Goal: Find specific page/section: Find specific page/section

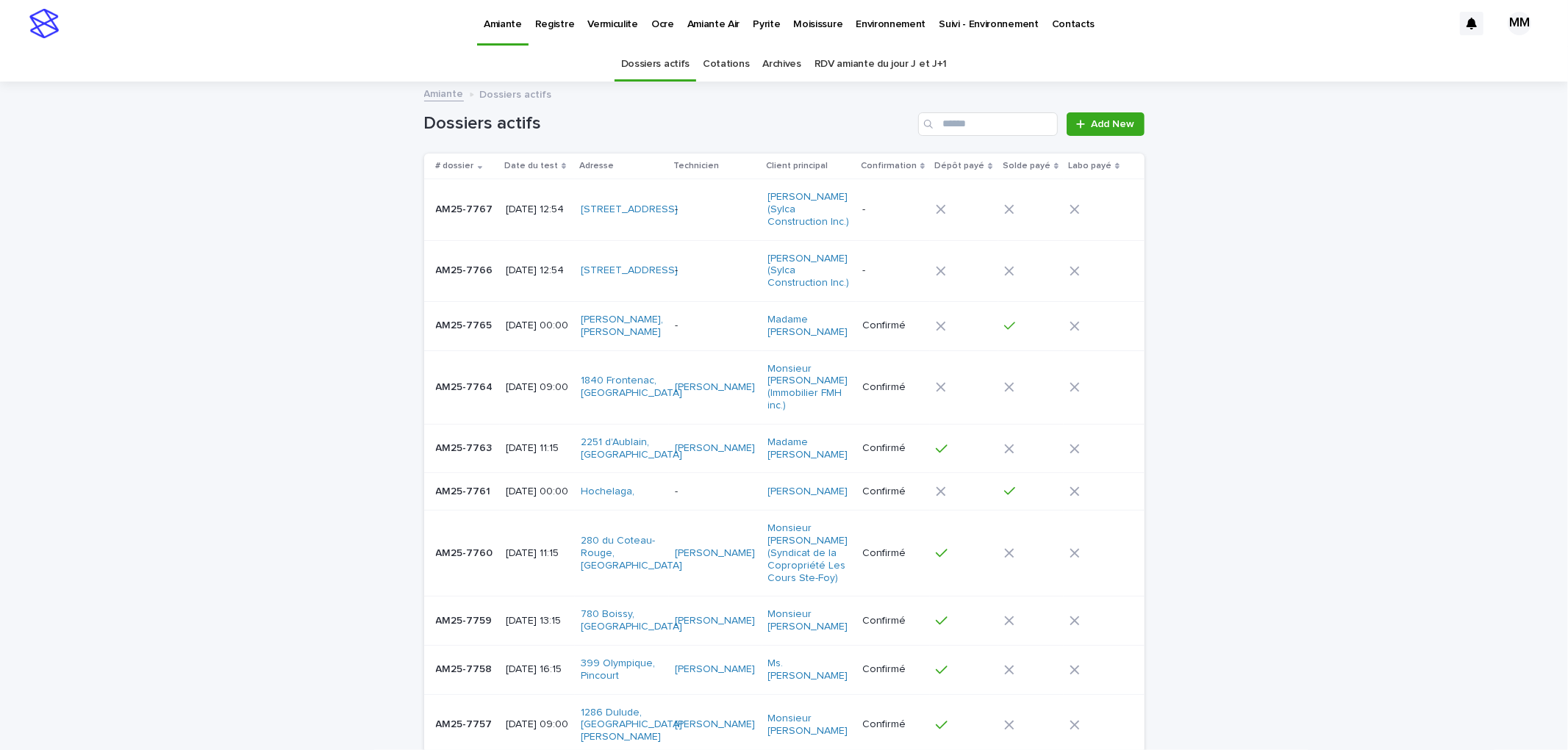
click at [850, 19] on div "Environnement" at bounding box center [891, 15] width 83 height 31
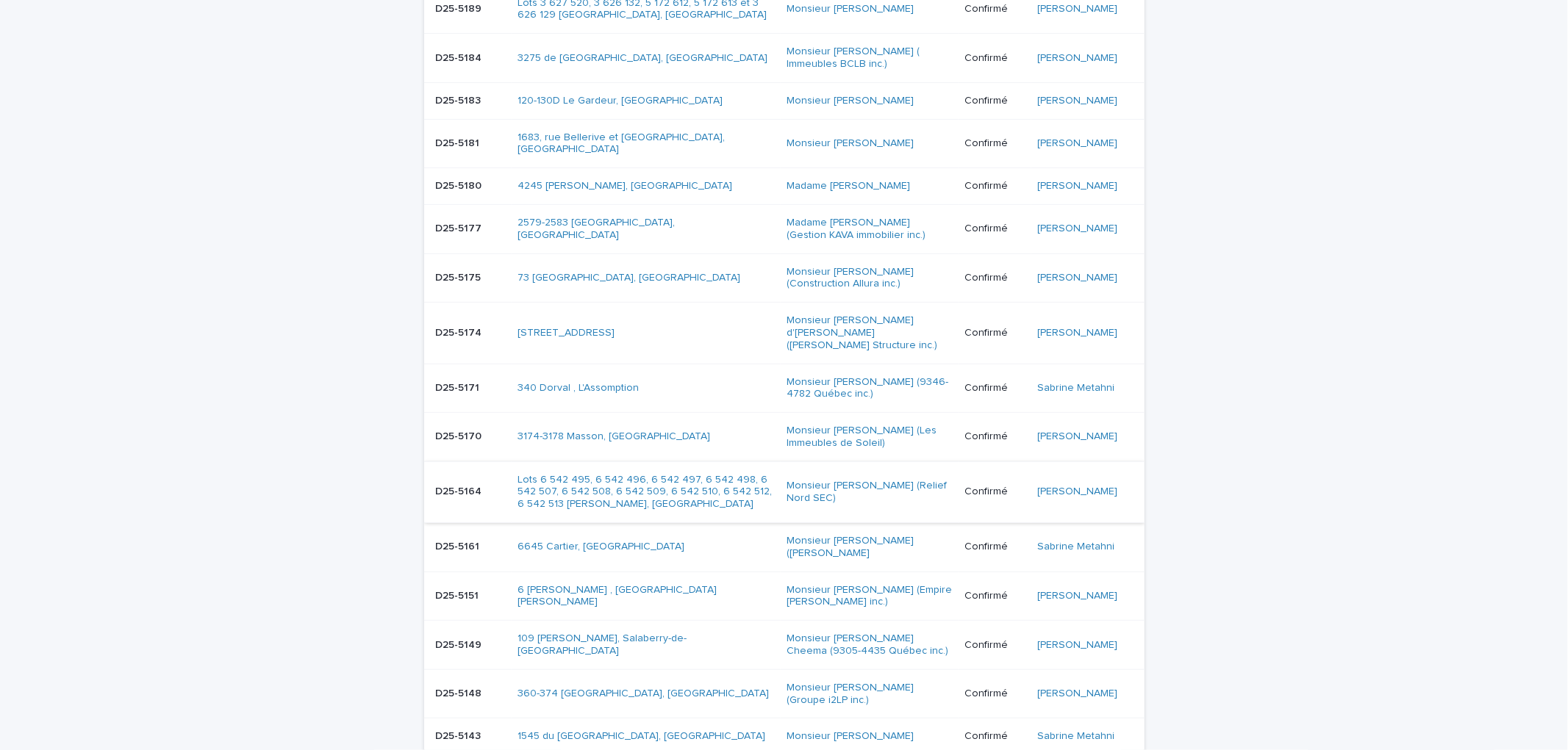
scroll to position [652, 0]
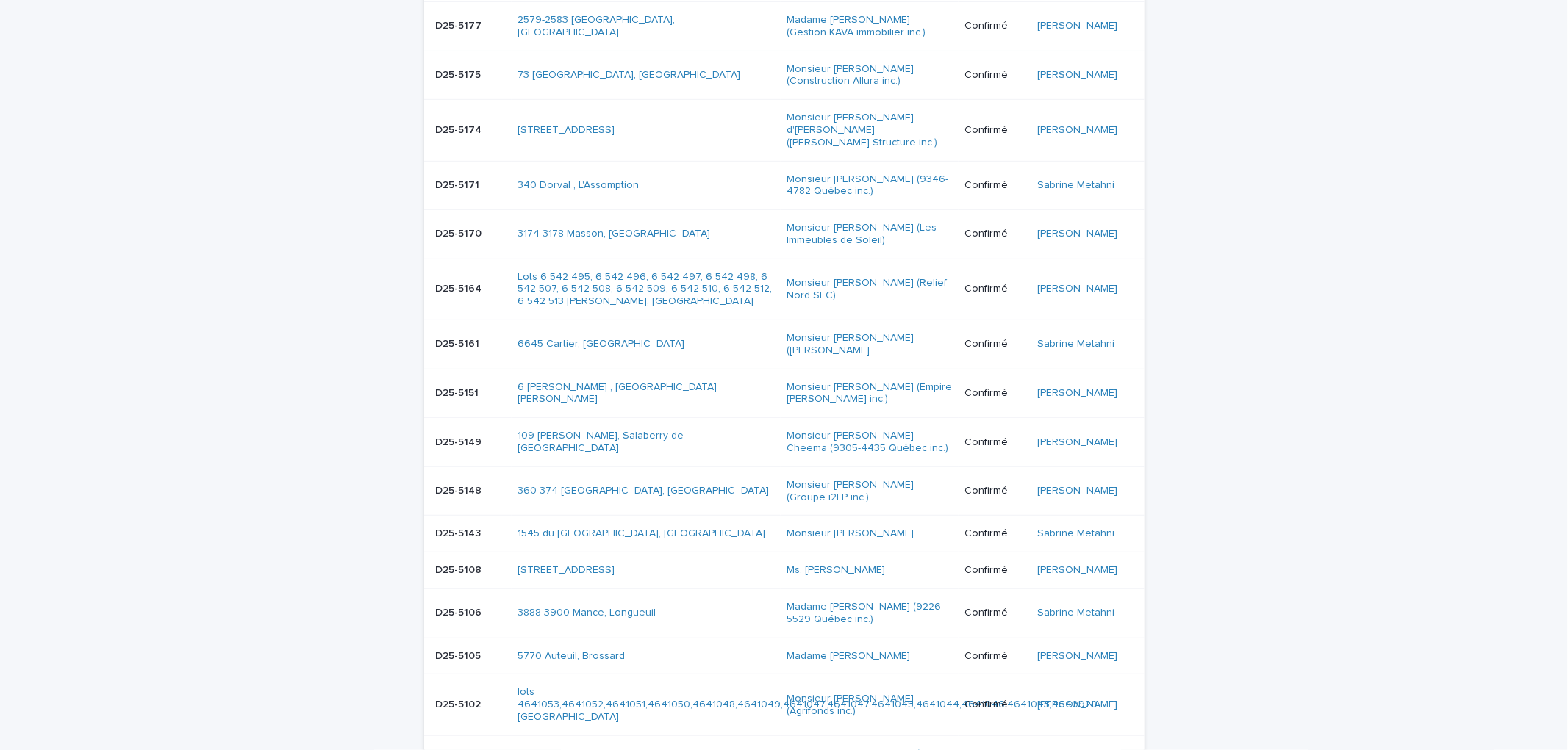
click at [471, 449] on p "D25-5149" at bounding box center [461, 441] width 49 height 16
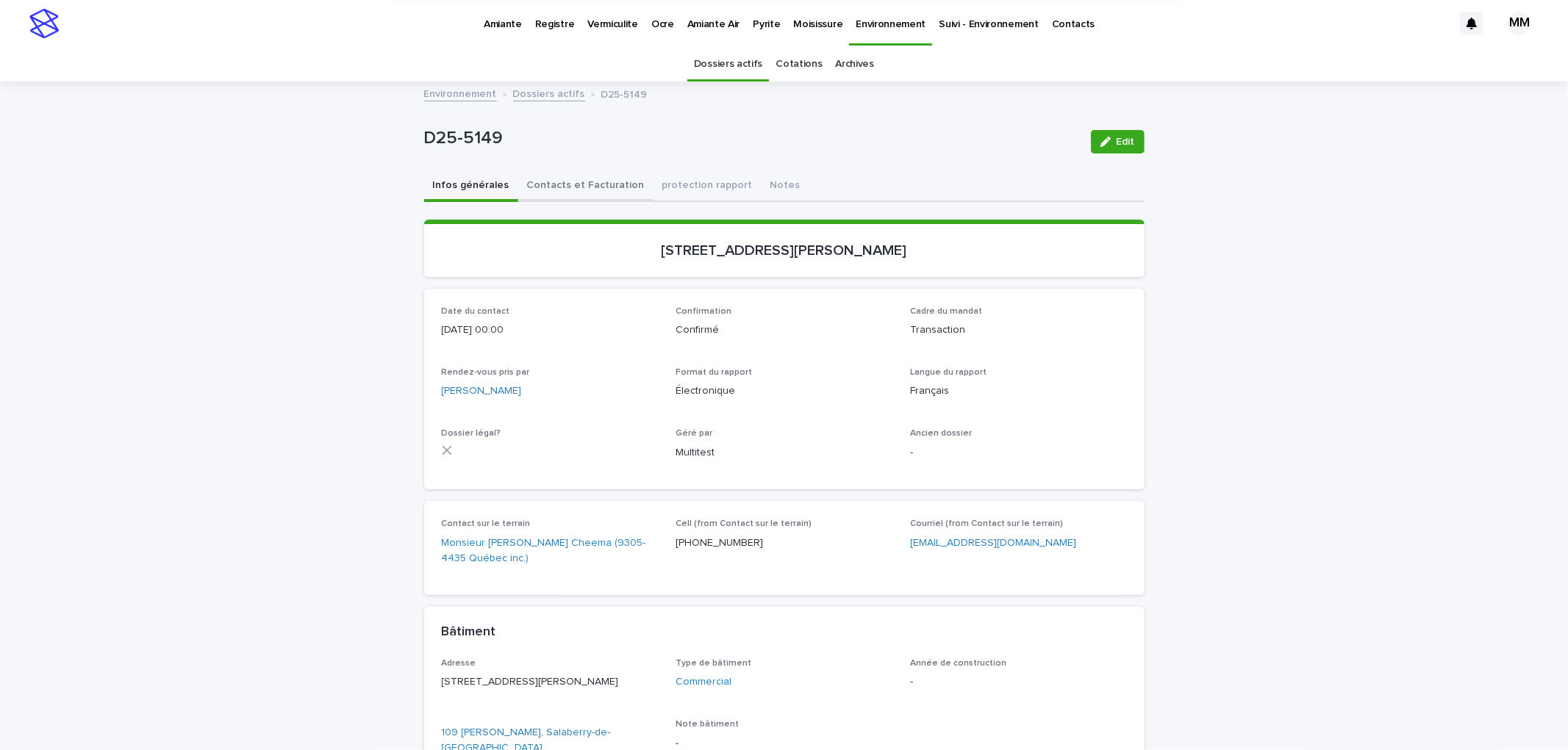
click at [532, 188] on button "Contacts et Facturation" at bounding box center [587, 186] width 136 height 31
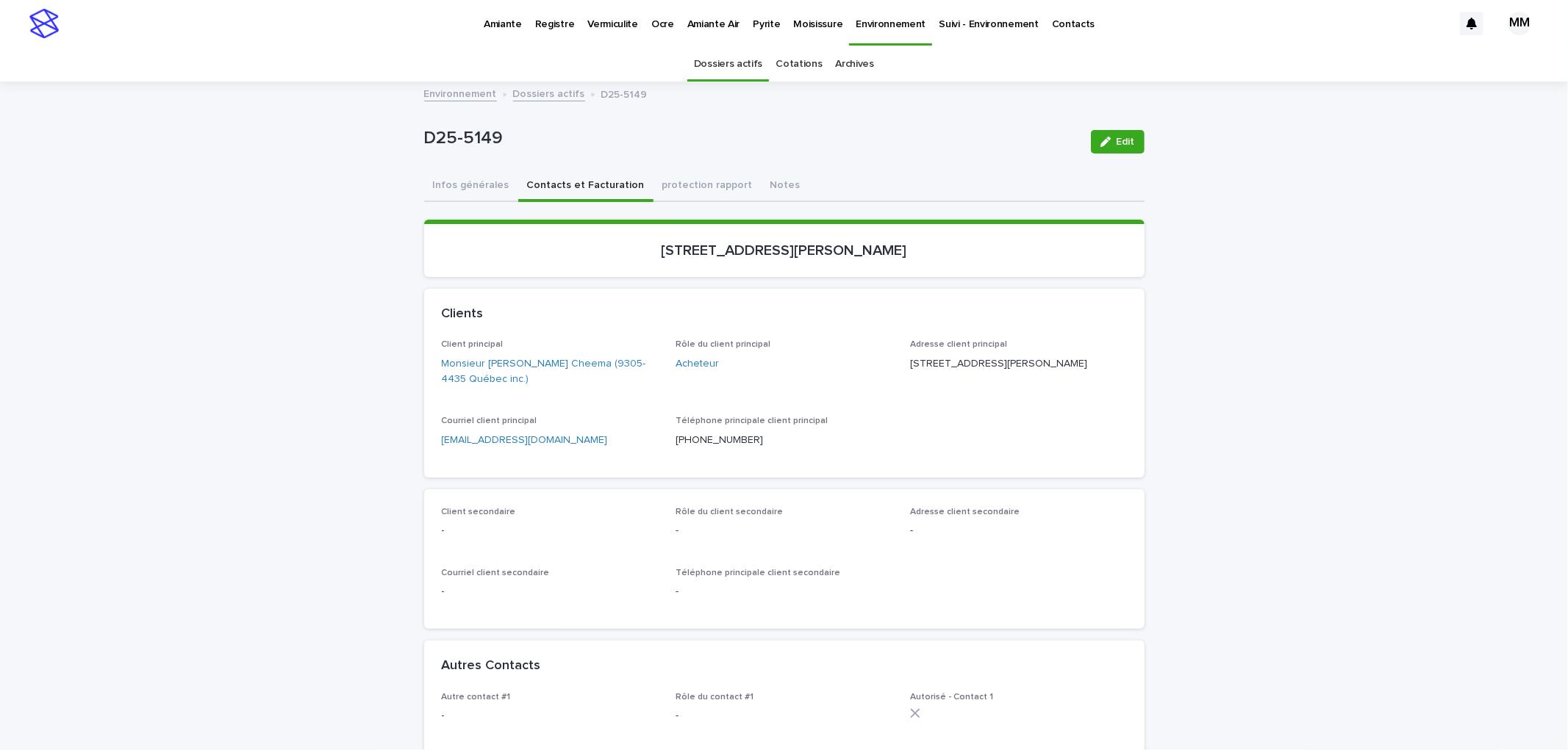
click at [903, 42] on link "Environnement" at bounding box center [891, 22] width 83 height 43
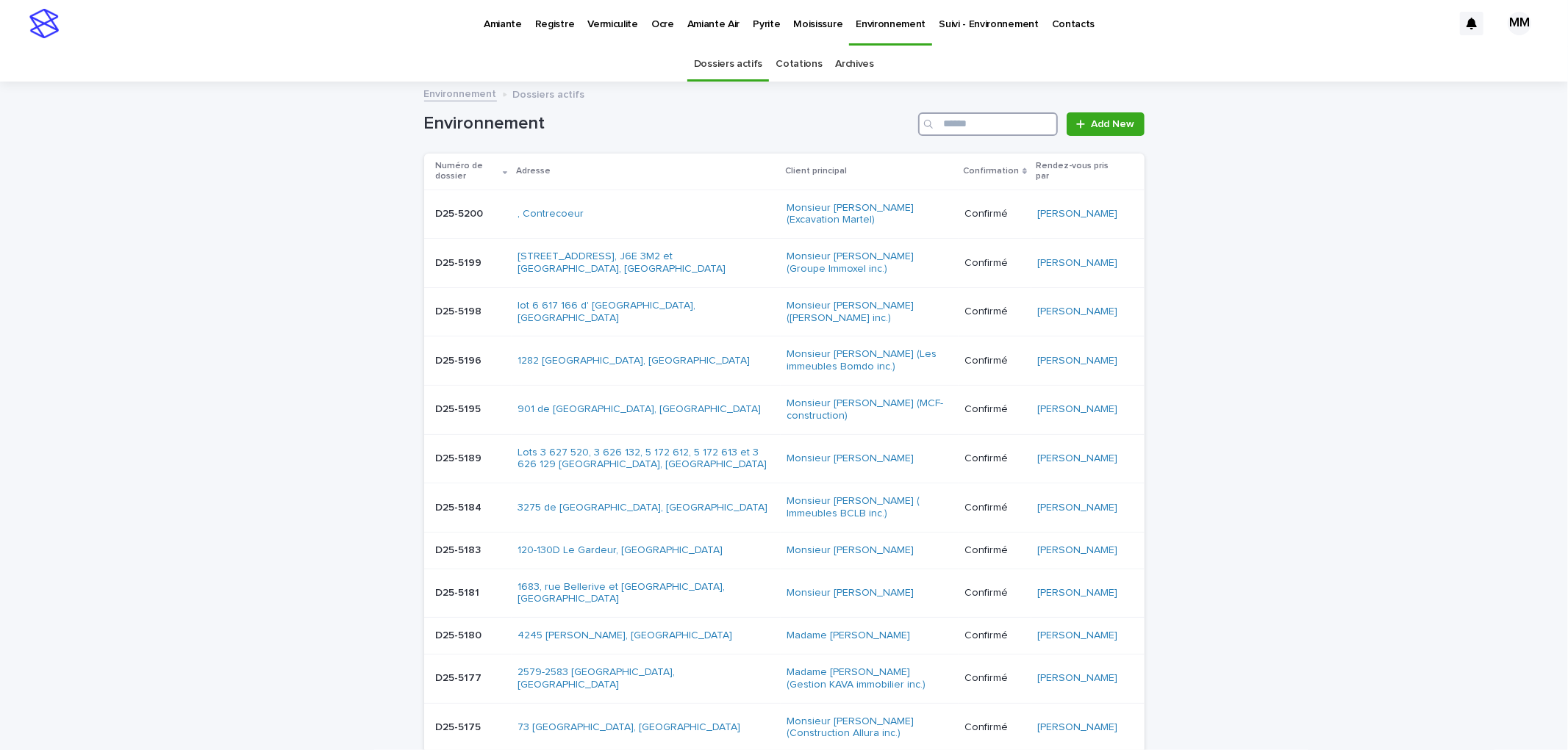
click at [965, 121] on input "Search" at bounding box center [987, 124] width 139 height 24
type input "********"
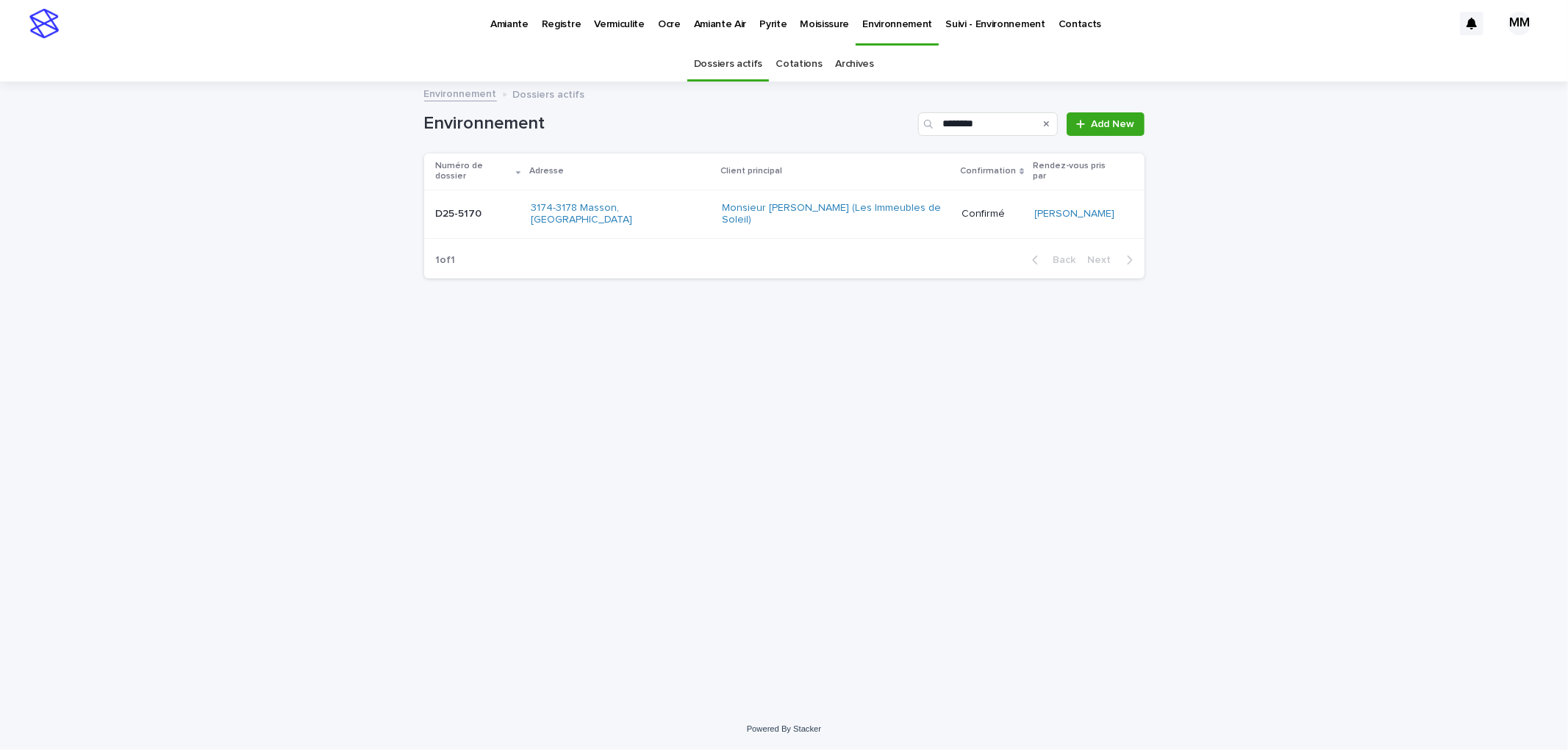
click at [510, 204] on div "D25-5170 D25-5170" at bounding box center [477, 214] width 83 height 25
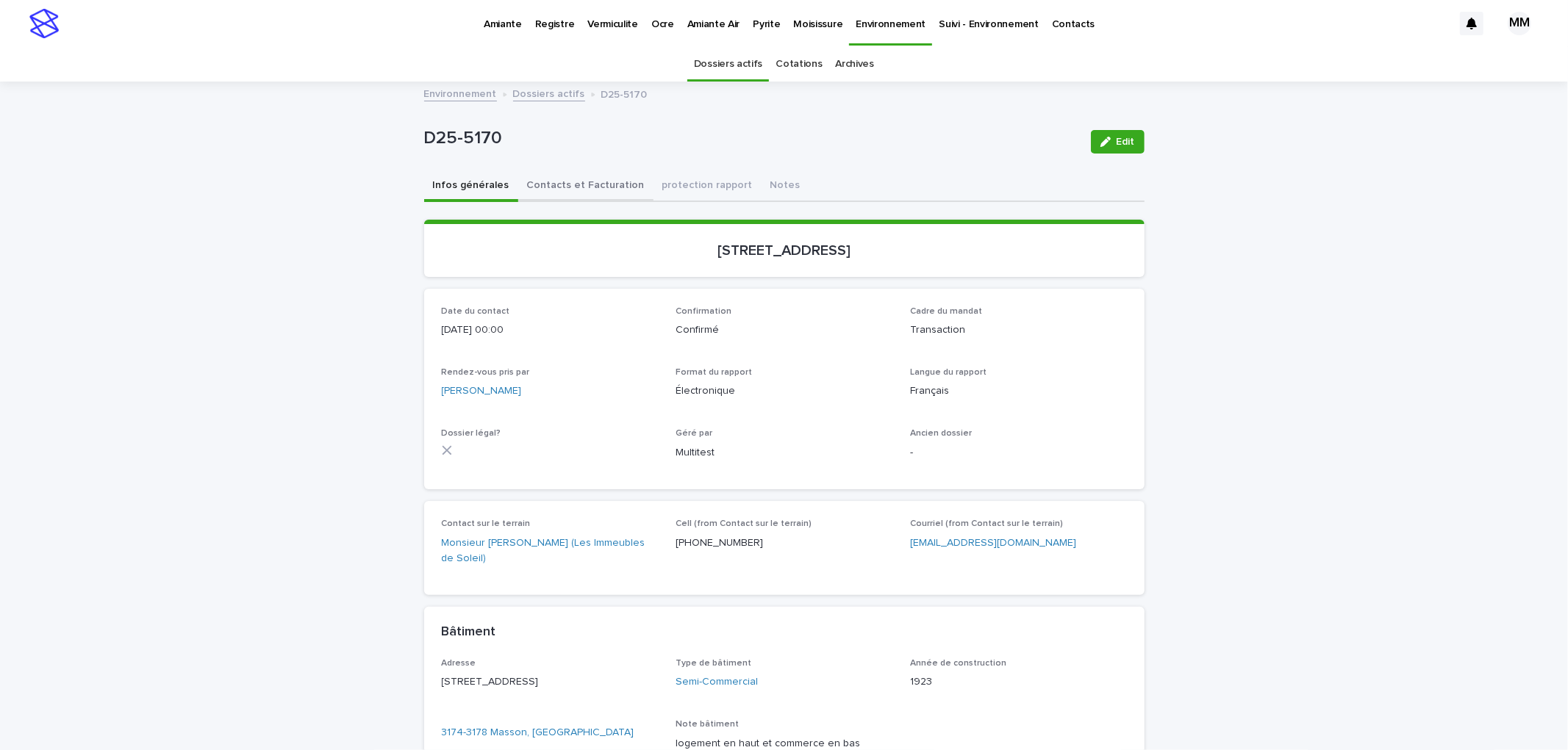
click at [578, 171] on button "Contacts et Facturation" at bounding box center [587, 186] width 136 height 31
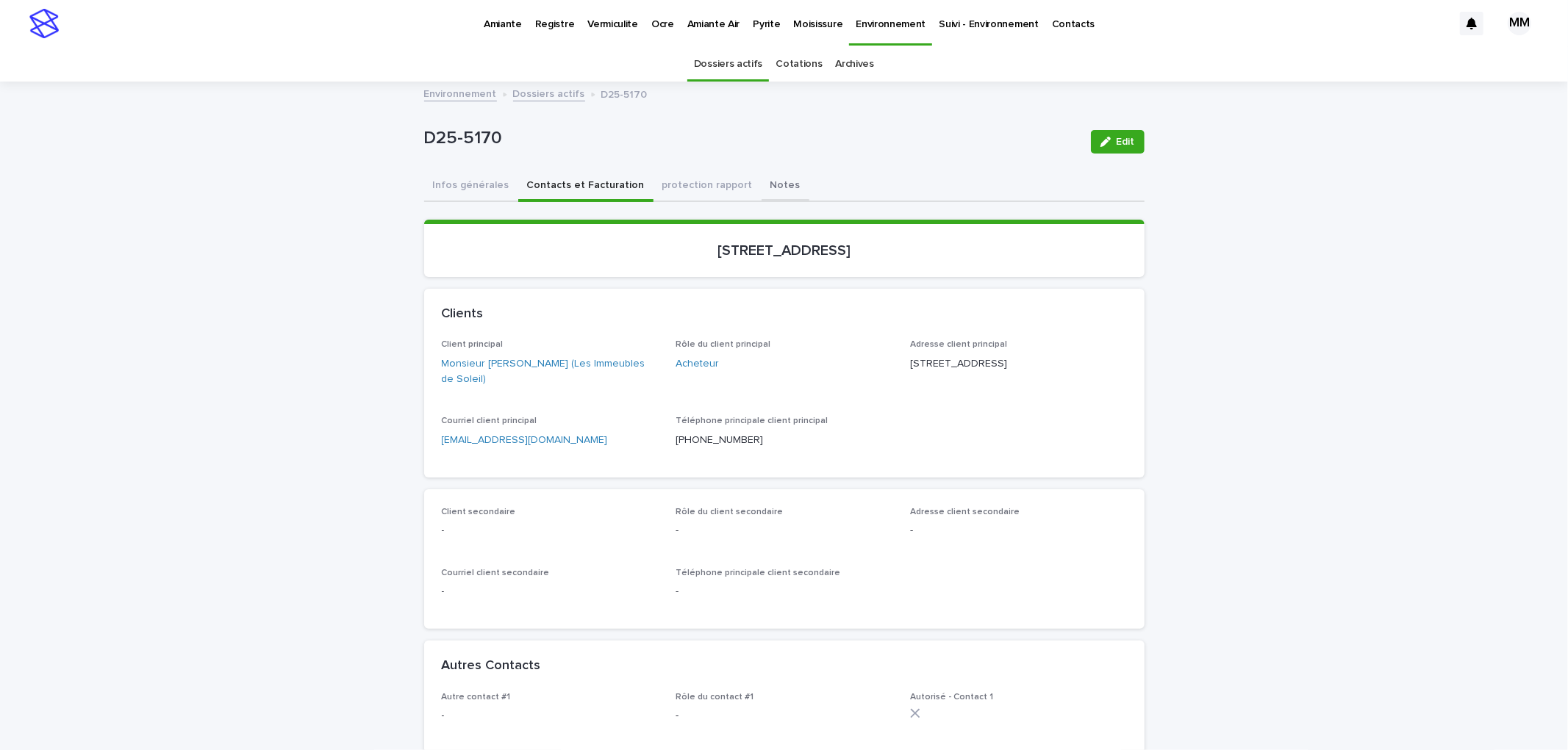
click at [762, 186] on button "Notes" at bounding box center [785, 186] width 48 height 31
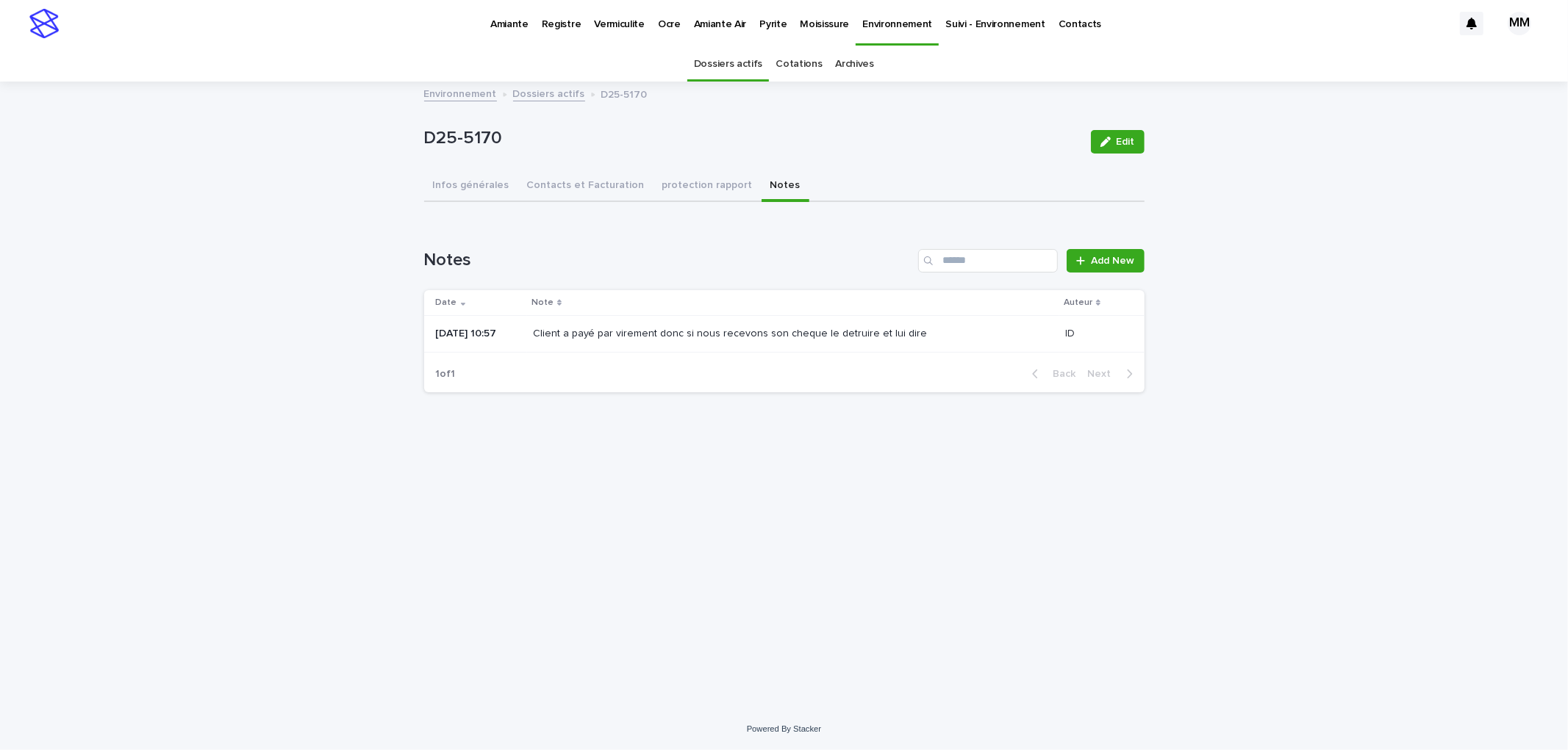
click at [900, 10] on p "Environnement" at bounding box center [897, 15] width 70 height 31
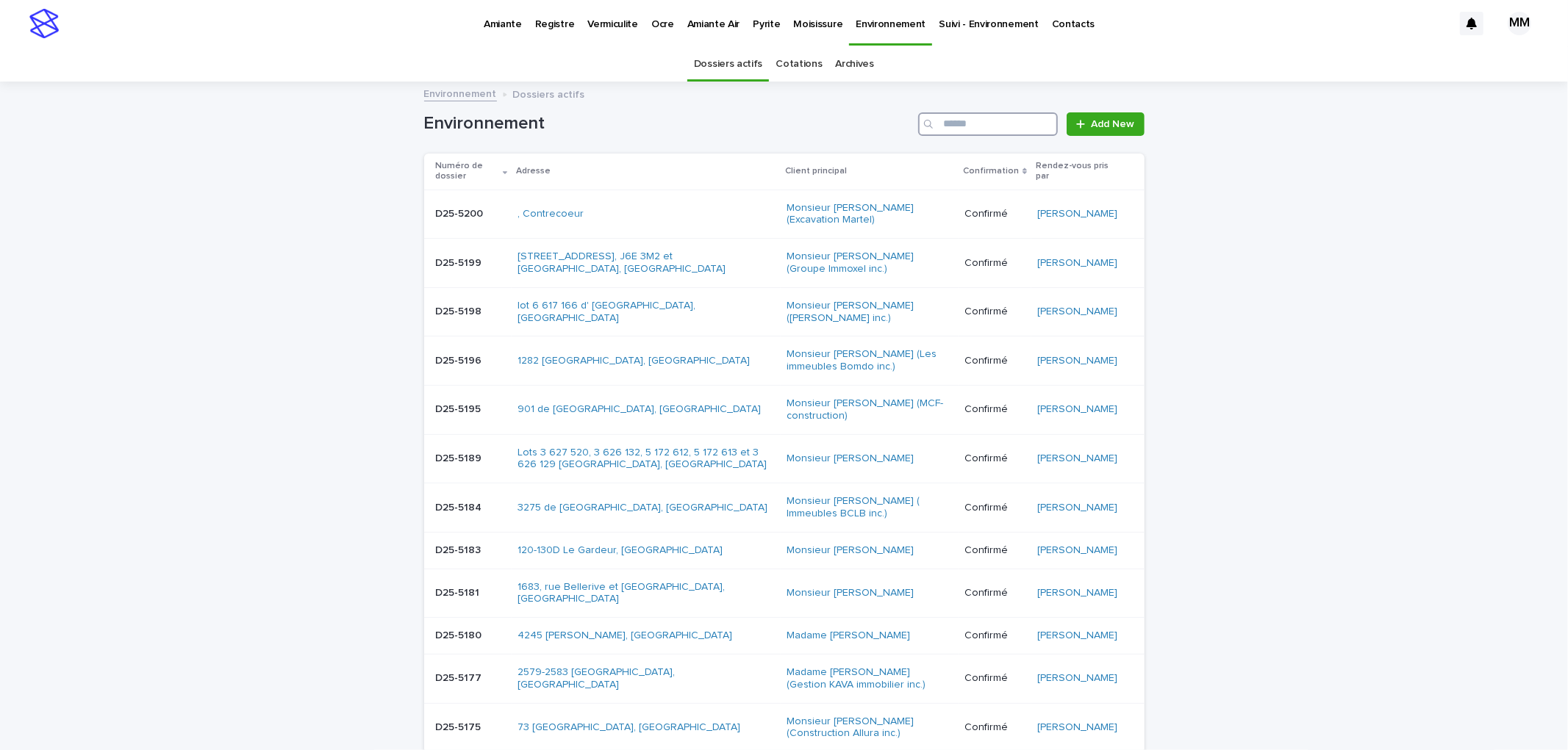
click at [1014, 129] on input "Search" at bounding box center [987, 124] width 139 height 24
type input "*"
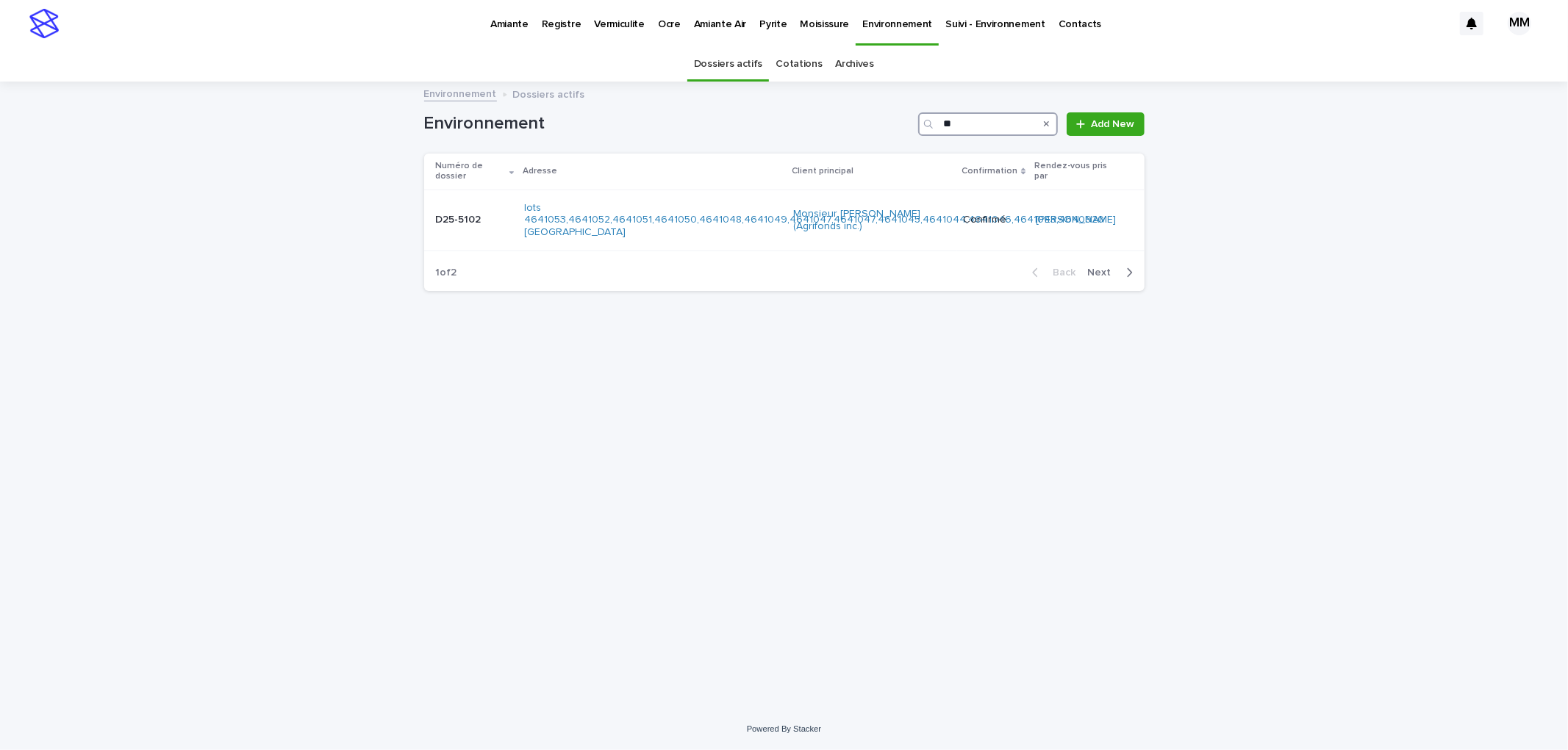
type input "*"
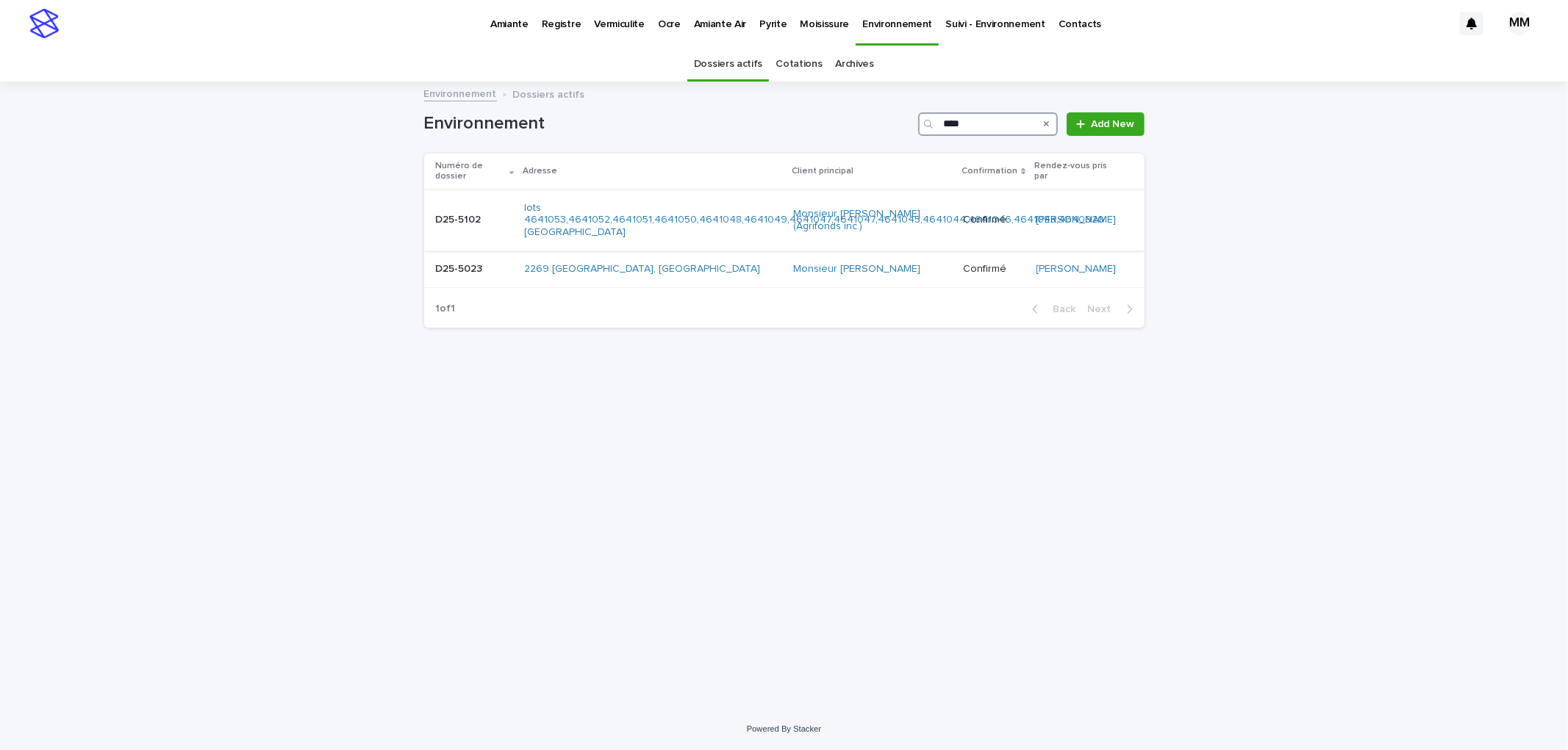
type input "****"
click at [490, 211] on div "D25-5102 D25-5102" at bounding box center [474, 220] width 77 height 25
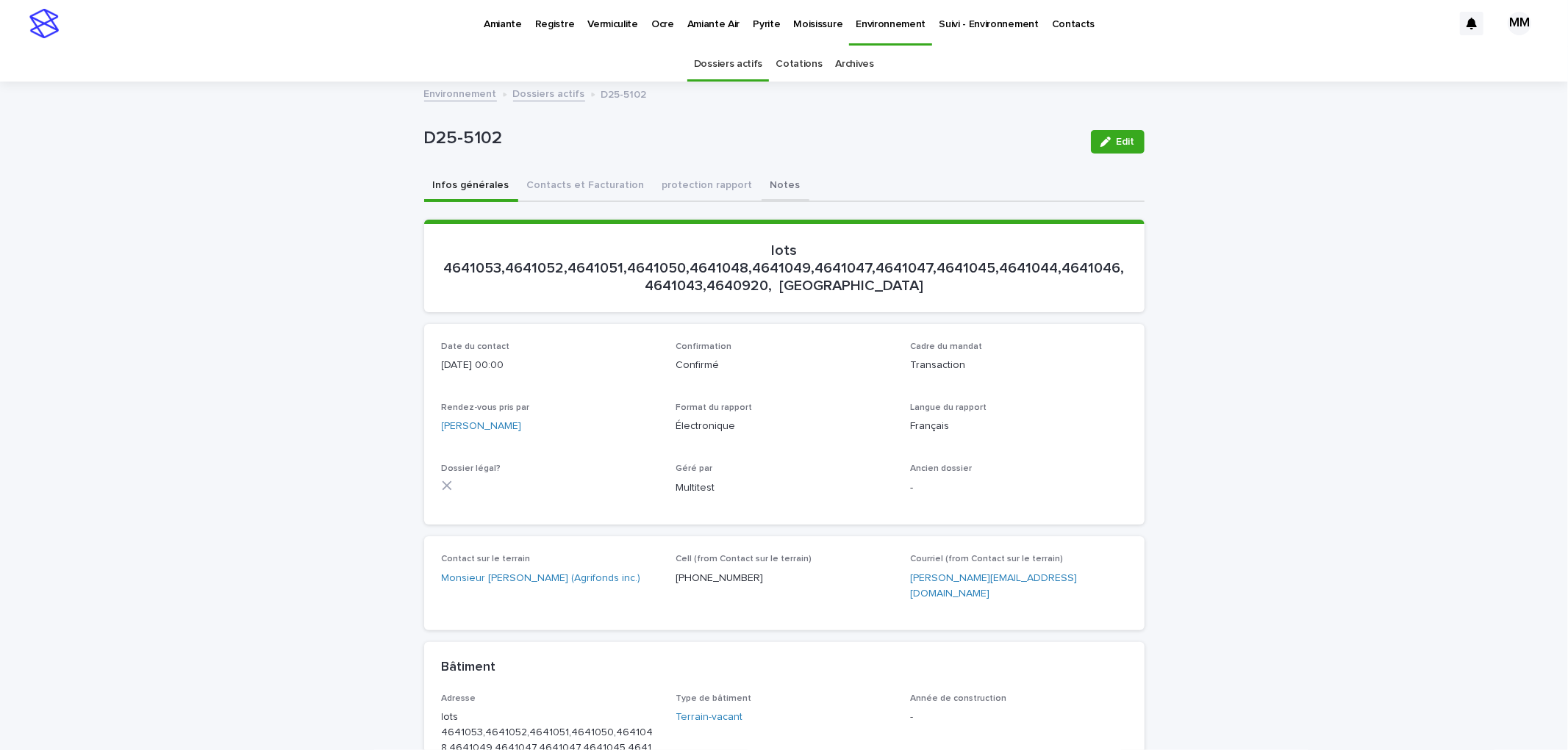
click at [762, 180] on button "Notes" at bounding box center [785, 186] width 48 height 31
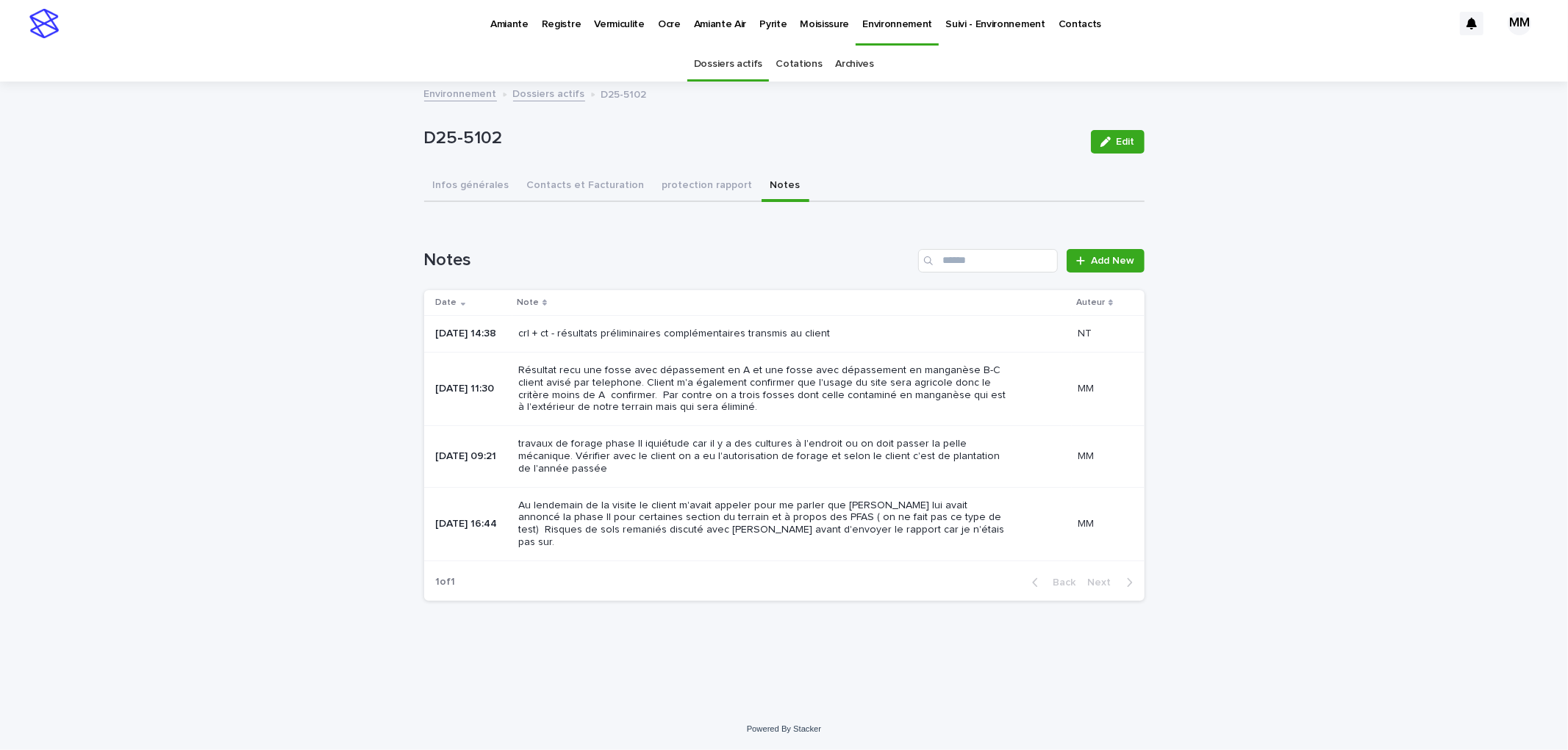
click at [456, 94] on link "Environnement" at bounding box center [461, 92] width 73 height 17
